Goal: Information Seeking & Learning: Stay updated

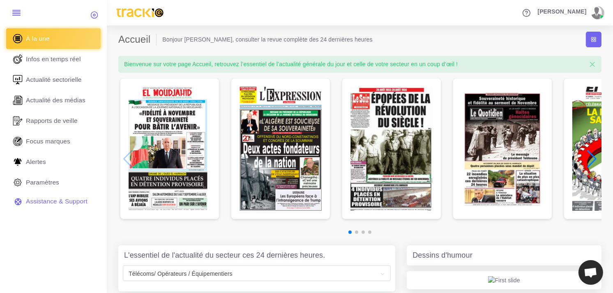
click at [588, 157] on div "Next slide" at bounding box center [592, 159] width 11 height 18
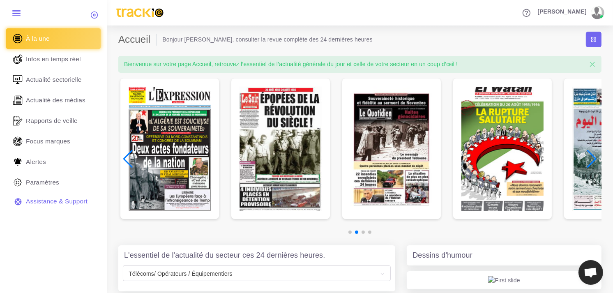
click at [584, 158] on img "6 / 7" at bounding box center [614, 149] width 82 height 124
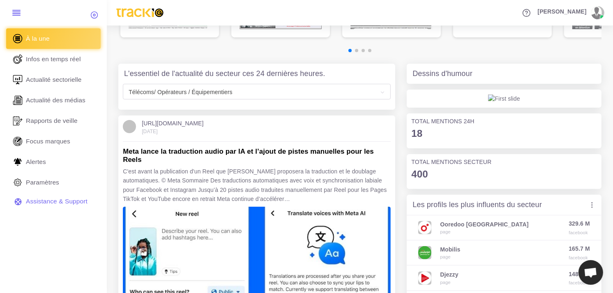
scroll to position [183, 0]
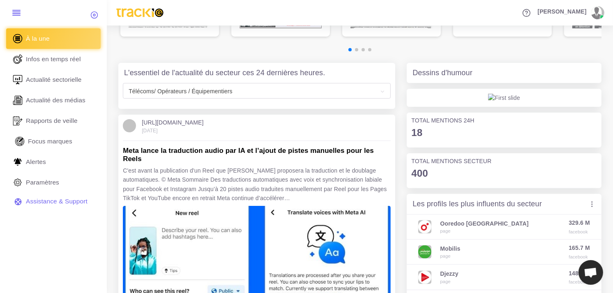
click at [57, 137] on span "Focus marques" at bounding box center [50, 141] width 44 height 9
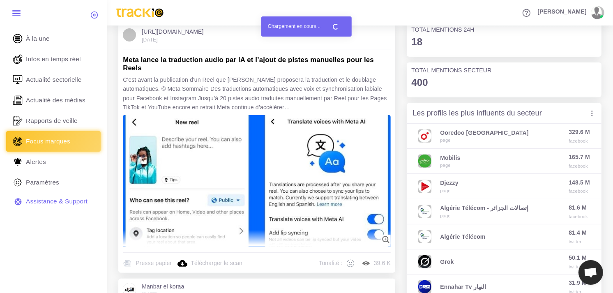
scroll to position [274, 0]
click at [494, 130] on div "Ooredoo Algérie page" at bounding box center [482, 135] width 127 height 15
drag, startPoint x: 578, startPoint y: 132, endPoint x: 567, endPoint y: 134, distance: 11.7
click at [569, 134] on span "329.6 M" at bounding box center [579, 131] width 21 height 8
drag, startPoint x: 567, startPoint y: 134, endPoint x: 483, endPoint y: 142, distance: 84.3
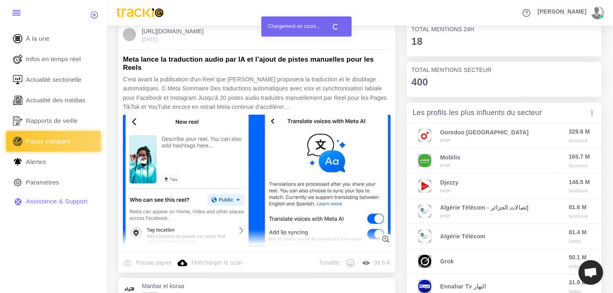
click at [483, 142] on div "page" at bounding box center [484, 140] width 88 height 7
click at [597, 113] on div "Les profils les plus influents du secteur Impression Reach Engagement" at bounding box center [504, 113] width 195 height 21
click at [593, 113] on icon at bounding box center [592, 112] width 7 height 7
click at [572, 131] on link "Impression" at bounding box center [567, 131] width 57 height 16
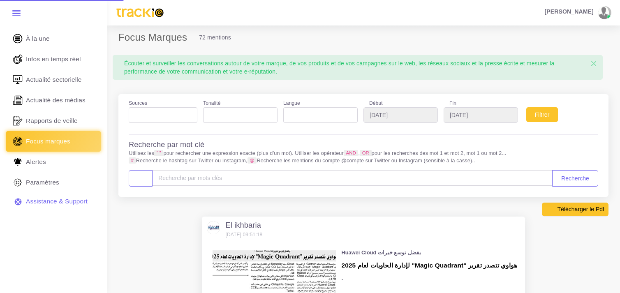
select select
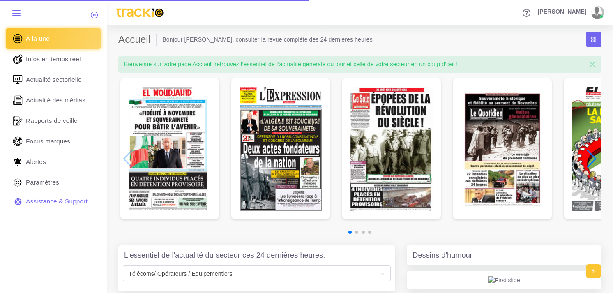
scroll to position [319, 0]
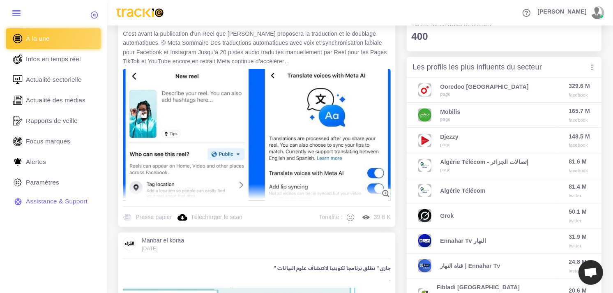
drag, startPoint x: 463, startPoint y: 66, endPoint x: 474, endPoint y: 65, distance: 10.8
click at [464, 66] on h4 "Les profils les plus influents du secteur" at bounding box center [478, 67] width 130 height 9
click at [511, 67] on h4 "Les profils les plus influents du secteur" at bounding box center [478, 67] width 130 height 9
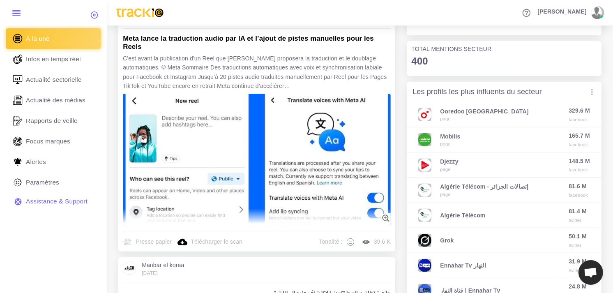
scroll to position [274, 0]
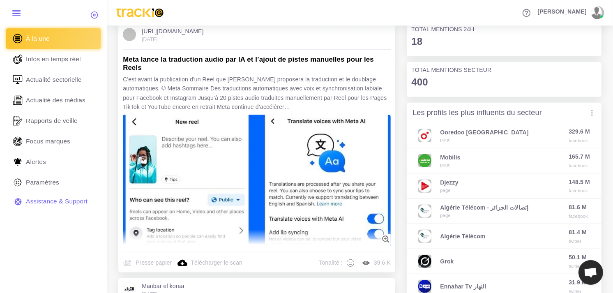
click at [574, 130] on span "329.6 M" at bounding box center [579, 131] width 21 height 8
click at [590, 113] on icon at bounding box center [592, 112] width 7 height 7
click at [575, 128] on link "Impression" at bounding box center [567, 131] width 57 height 16
click at [593, 116] on icon at bounding box center [592, 112] width 7 height 7
click at [575, 160] on link "Engagement" at bounding box center [567, 163] width 57 height 16
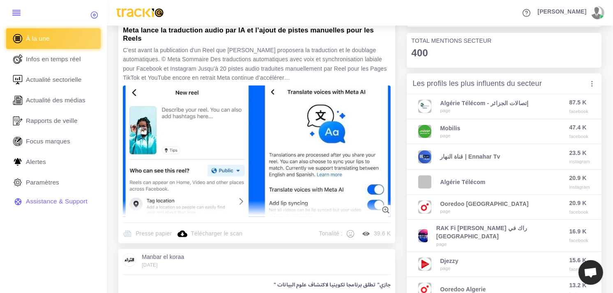
scroll to position [319, 0]
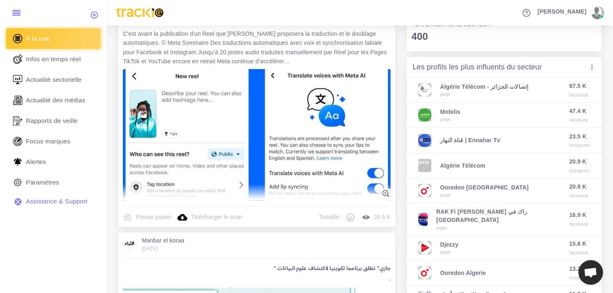
click at [595, 67] on icon at bounding box center [592, 67] width 7 height 7
click at [577, 96] on link "Reach" at bounding box center [567, 101] width 57 height 16
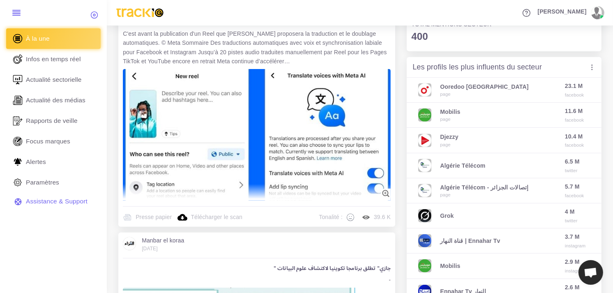
click at [593, 67] on icon at bounding box center [592, 67] width 7 height 7
click at [581, 84] on link "Impression" at bounding box center [567, 85] width 57 height 16
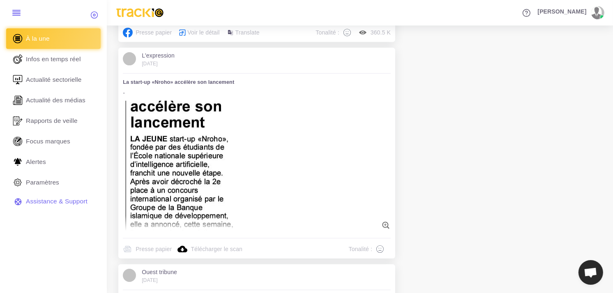
scroll to position [2375, 0]
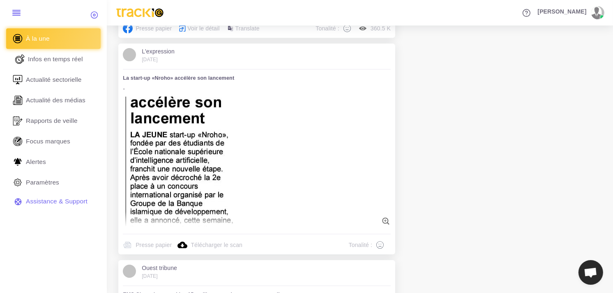
click at [74, 65] on link "Infos en temps réel" at bounding box center [53, 59] width 95 height 21
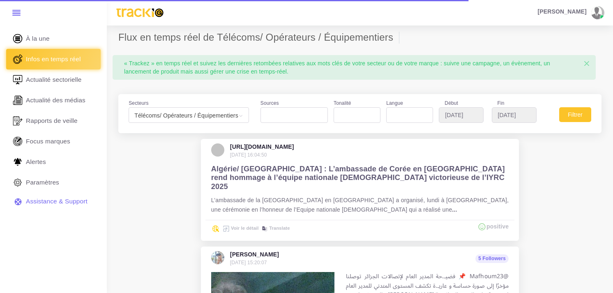
select select
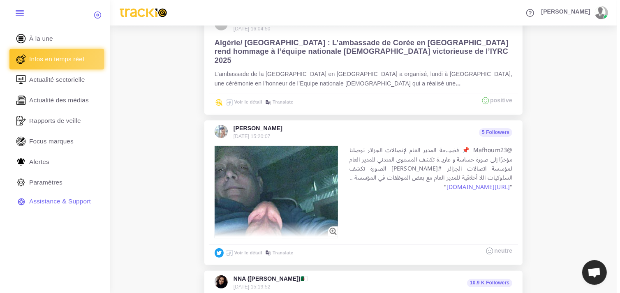
scroll to position [183, 0]
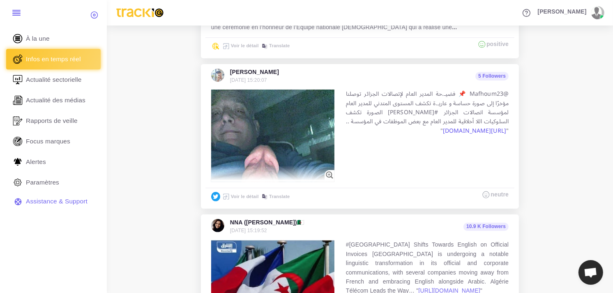
click at [460, 125] on link "https://t.co/nuXVJYtMLK" at bounding box center [474, 131] width 63 height 12
click at [237, 194] on link "Voir le détail" at bounding box center [240, 196] width 37 height 5
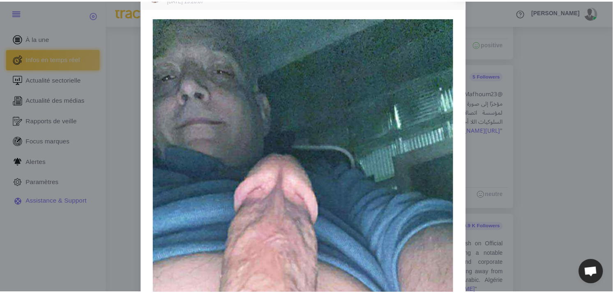
scroll to position [0, 0]
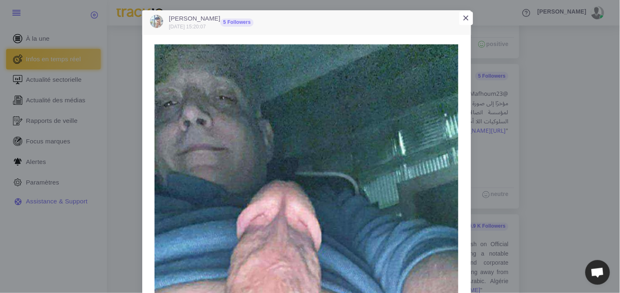
click at [463, 14] on span "×" at bounding box center [466, 18] width 7 height 13
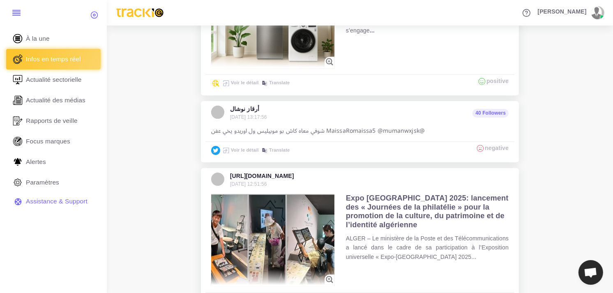
scroll to position [2367, 0]
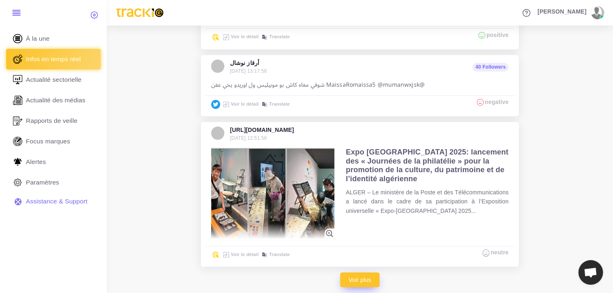
click at [364, 273] on link "Voir plus" at bounding box center [360, 280] width 40 height 15
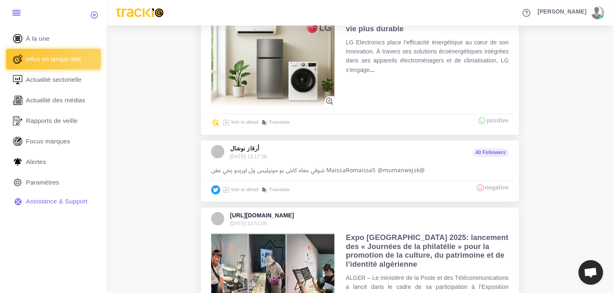
scroll to position [2184, 0]
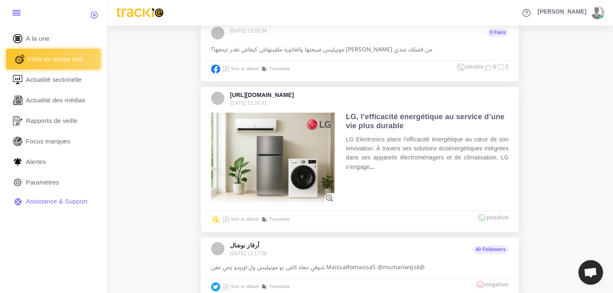
click at [66, 55] on span "Infos en temps réel" at bounding box center [55, 59] width 55 height 9
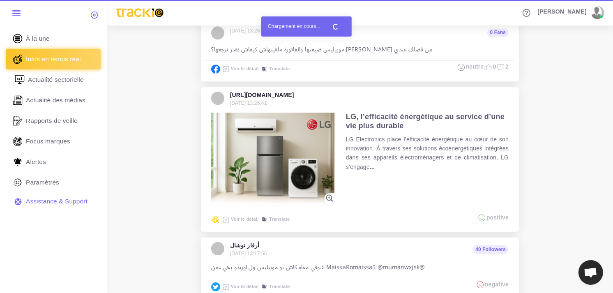
click at [56, 78] on span "Actualité sectorielle" at bounding box center [56, 79] width 56 height 9
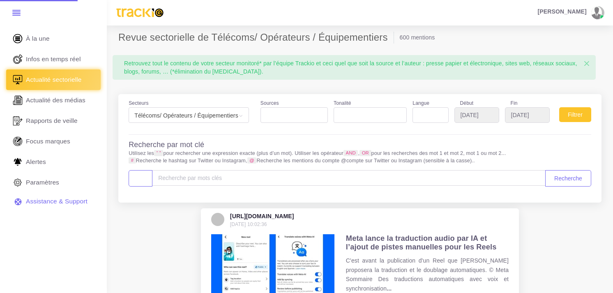
select select
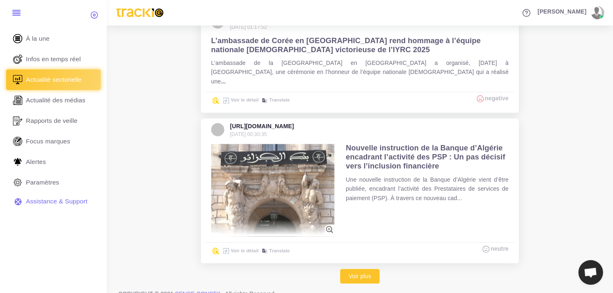
scroll to position [1326, 0]
click at [348, 269] on link "Voir plus" at bounding box center [360, 276] width 40 height 15
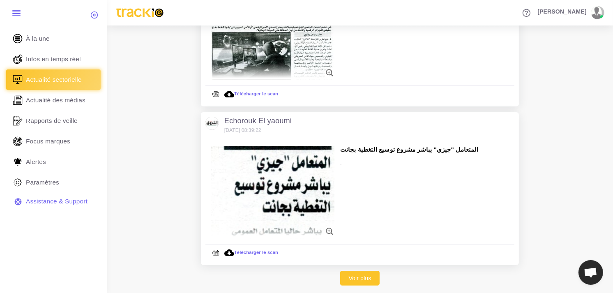
scroll to position [2892, 0]
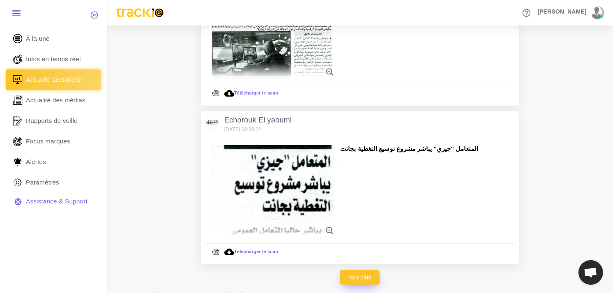
click at [359, 270] on link "Voir plus" at bounding box center [360, 277] width 40 height 15
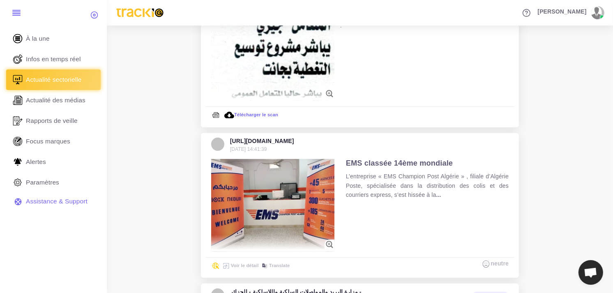
scroll to position [2984, 0]
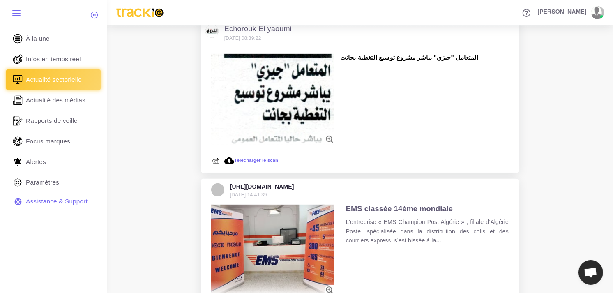
click at [281, 96] on img at bounding box center [272, 100] width 123 height 93
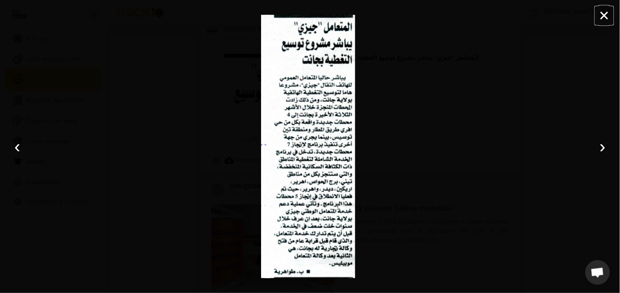
click at [602, 10] on button "×" at bounding box center [604, 16] width 18 height 18
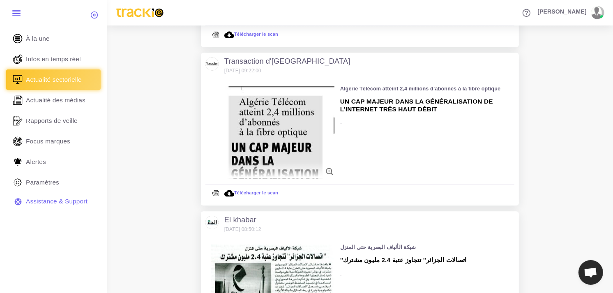
scroll to position [4408, 0]
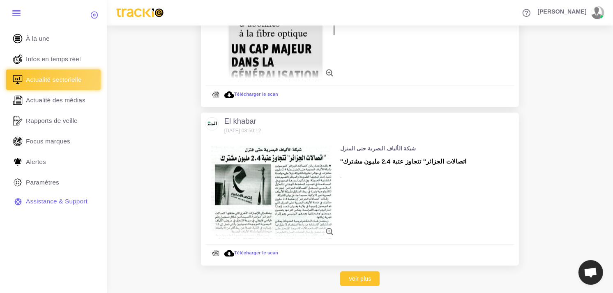
click at [350, 272] on div at bounding box center [306, 147] width 90 height 264
click at [351, 266] on div at bounding box center [306, 147] width 90 height 264
click at [362, 270] on div "× ‹ › 15 / 15" at bounding box center [306, 146] width 613 height 293
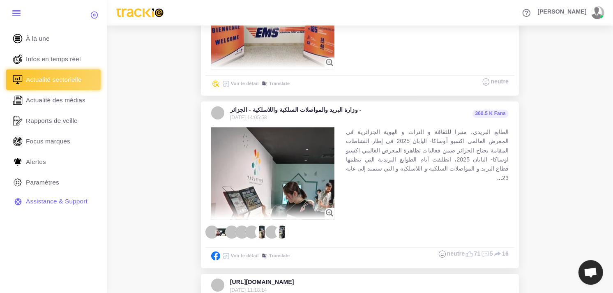
scroll to position [3212, 0]
